Goal: Information Seeking & Learning: Learn about a topic

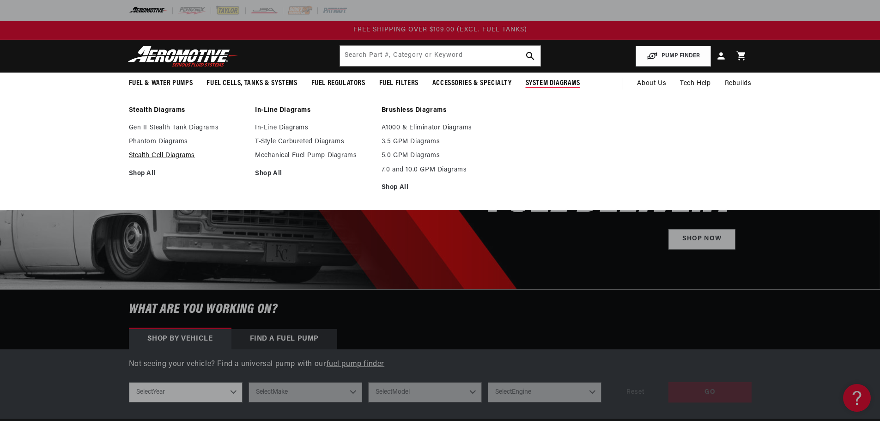
click at [158, 157] on link "Stealth Cell Diagrams" at bounding box center [187, 156] width 117 height 8
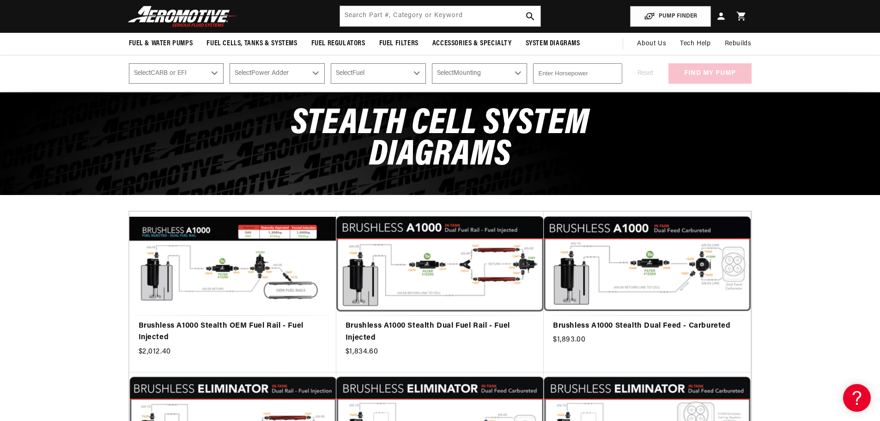
scroll to position [46, 0]
click at [189, 68] on select "Select CARB or EFI Carbureted Fuel Injected" at bounding box center [176, 73] width 95 height 20
select select "Fuel-Injected"
click at [129, 63] on select "Select CARB or EFI Carbureted Fuel Injected" at bounding box center [176, 73] width 95 height 20
select select "Fuel-Injected"
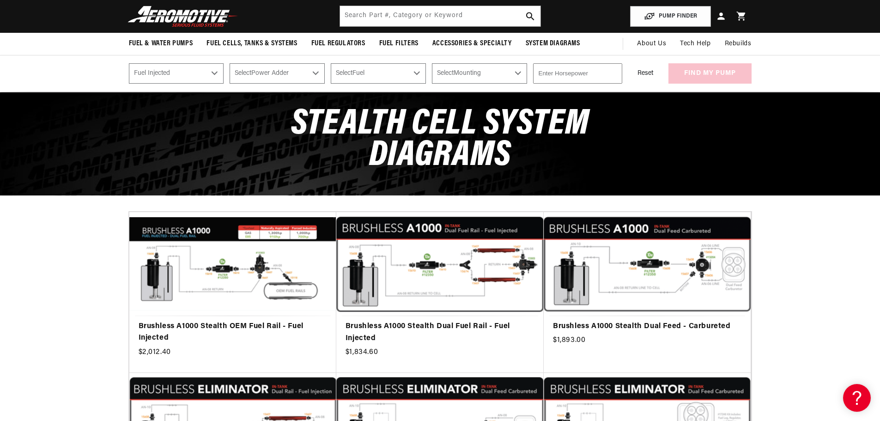
click at [258, 79] on select "Select Power Adder No - Naturally Aspirated Yes - Forced Induction" at bounding box center [277, 73] width 95 height 20
select select "Yes-Forced-Induction"
click at [230, 63] on select "Select Power Adder No - Naturally Aspirated Yes - Forced Induction" at bounding box center [277, 73] width 95 height 20
select select "Yes-Forced-Induction"
click at [355, 73] on select "Select Fuel E85 Gas" at bounding box center [378, 73] width 95 height 20
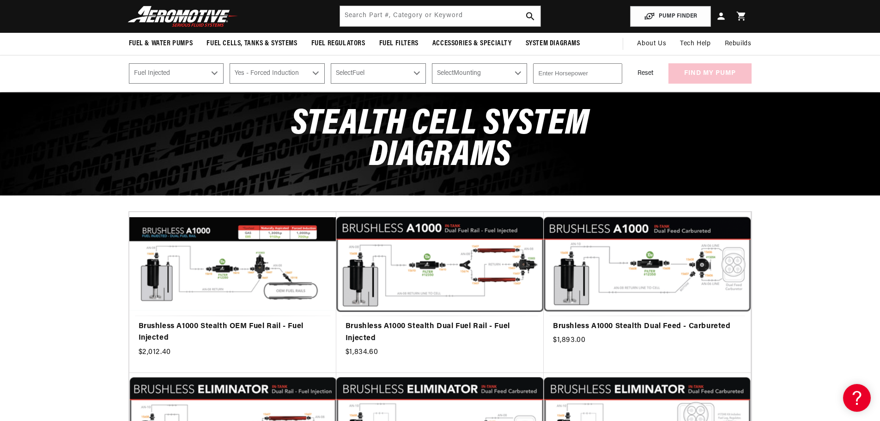
select select "Gas"
click at [331, 63] on select "Select Fuel E85 Gas" at bounding box center [378, 73] width 95 height 20
select select "Gas"
click at [454, 76] on select "Select Mounting External In-Tank" at bounding box center [479, 73] width 95 height 20
select select "In-Tank"
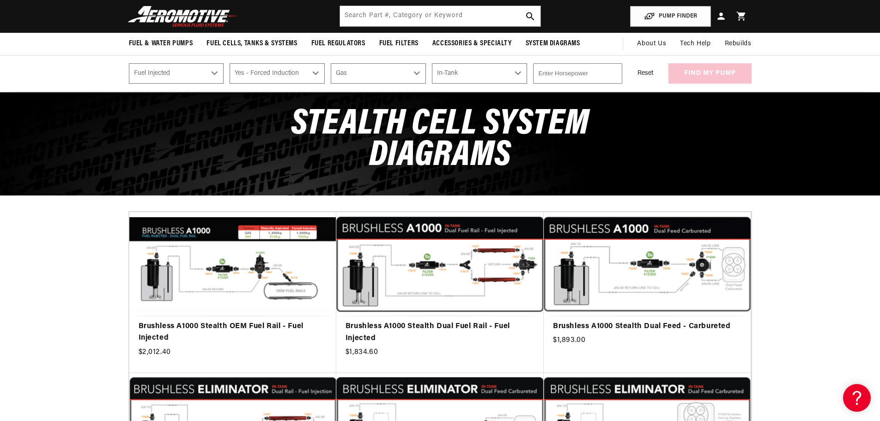
click at [432, 63] on select "Select Mounting External In-Tank" at bounding box center [479, 73] width 95 height 20
select select "In-Tank"
click at [584, 75] on input "number" at bounding box center [577, 73] width 89 height 20
type input "850"
click at [637, 91] on div "PUMP FINDER Select CARB or EFI Carbureted Fuel Injected Select Power Adder No -…" at bounding box center [440, 73] width 880 height 37
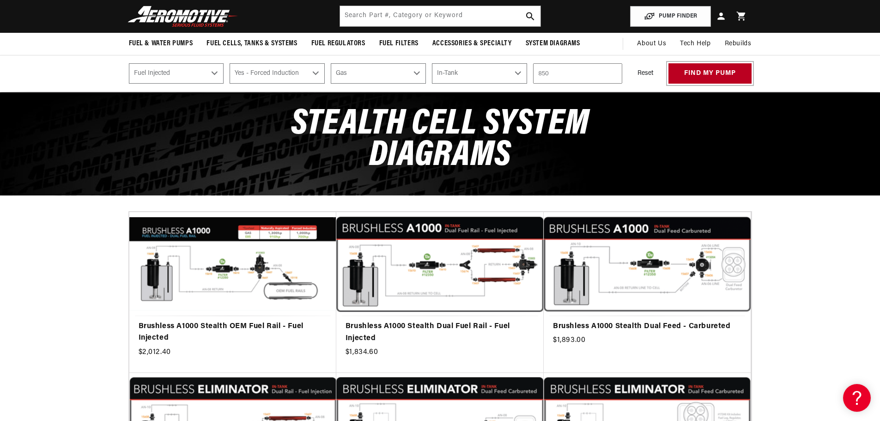
click at [684, 74] on button "find my pump" at bounding box center [710, 73] width 83 height 21
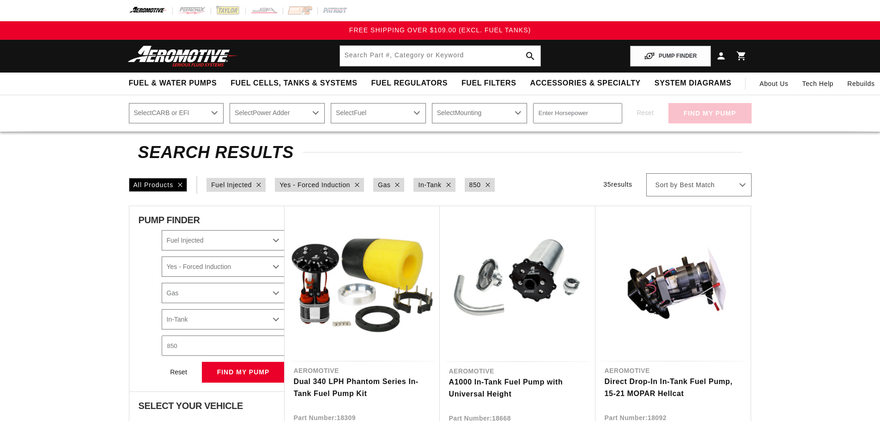
select select "Fuel-Injected"
select select "Yes-Forced-Induction"
select select "Gas"
select select "In-Tank"
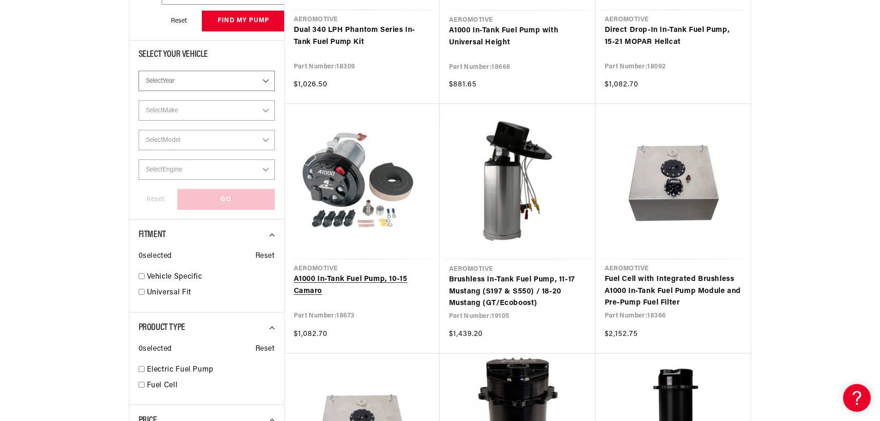
scroll to position [370, 0]
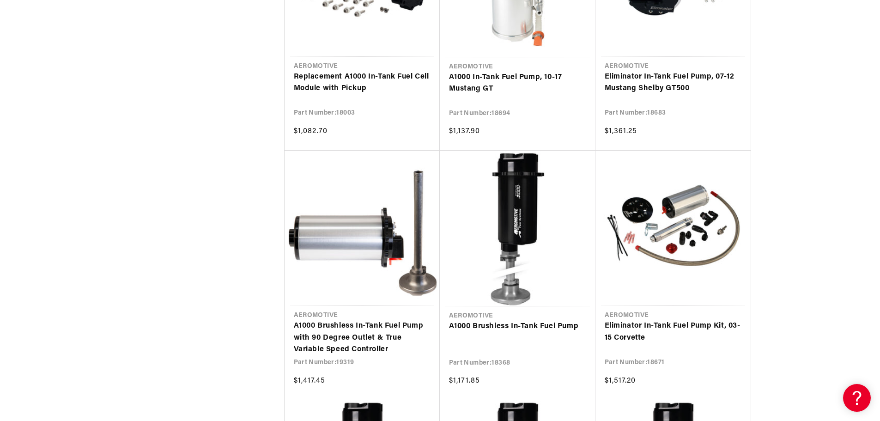
scroll to position [1340, 0]
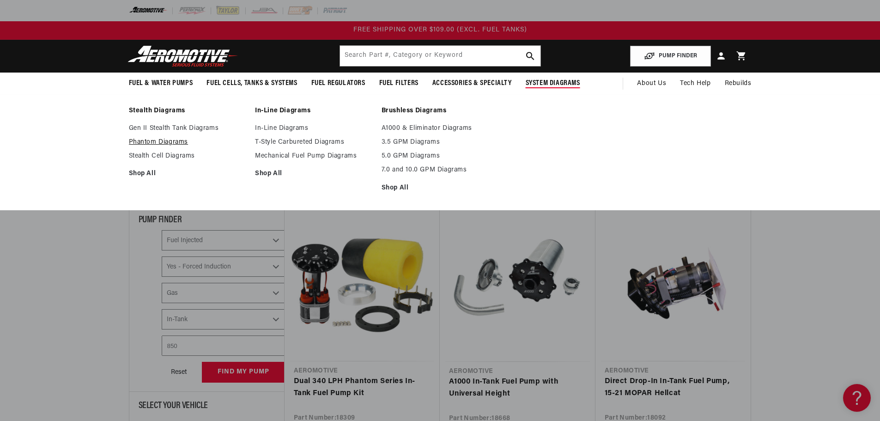
click at [146, 143] on link "Phantom Diagrams" at bounding box center [187, 142] width 117 height 8
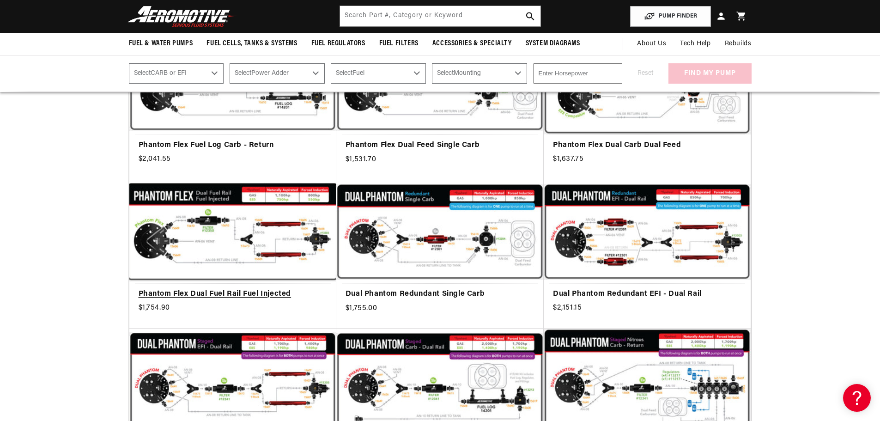
scroll to position [508, 0]
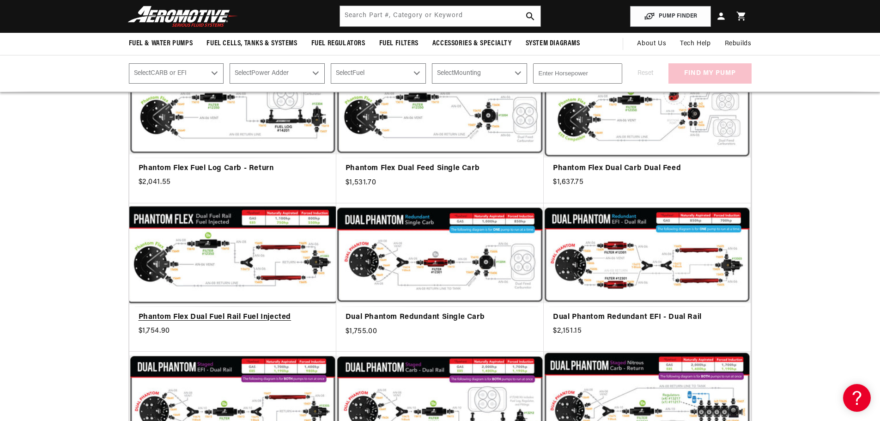
click at [274, 311] on link "Phantom Flex Dual Fuel Rail Fuel Injected" at bounding box center [233, 317] width 189 height 12
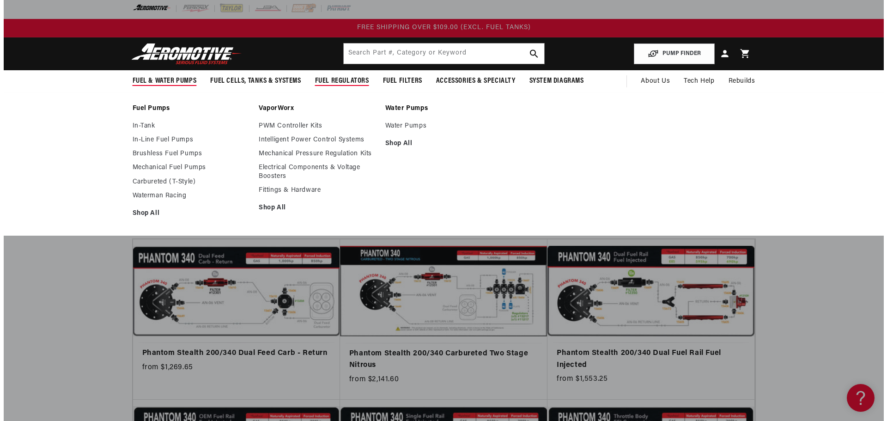
scroll to position [0, 0]
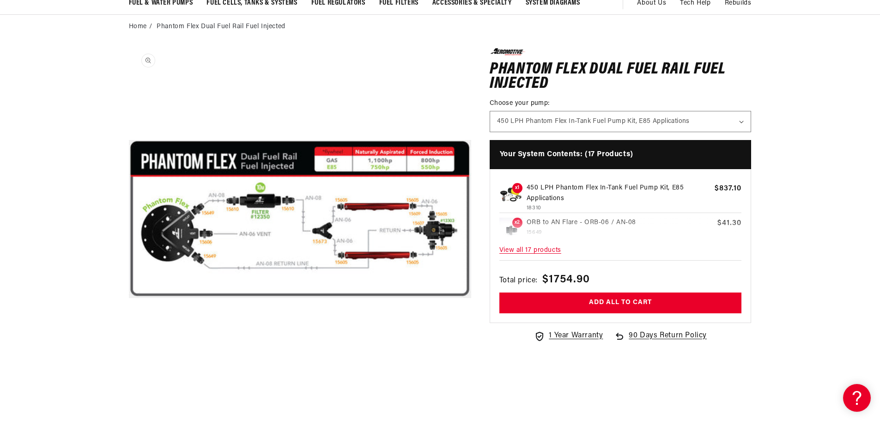
scroll to position [92, 0]
